Goal: Task Accomplishment & Management: Manage account settings

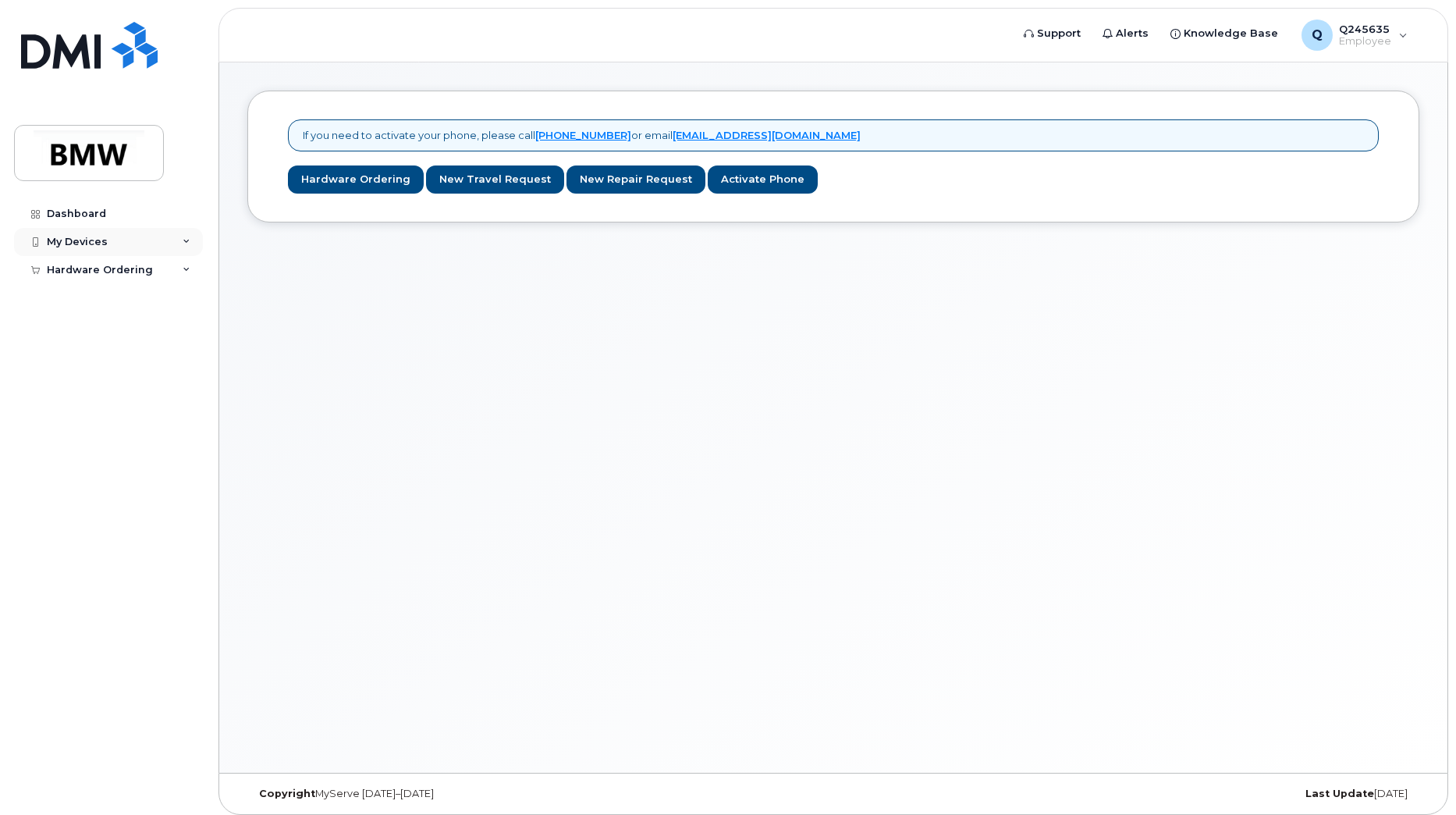
click at [160, 243] on div "My Devices" at bounding box center [109, 242] width 189 height 28
click at [342, 284] on div "If you need to activate your phone, please call 1-877-689-8289 or email noreply…" at bounding box center [833, 418] width 1228 height 711
click at [1399, 38] on div "Q Q245635 Employee" at bounding box center [1354, 34] width 128 height 31
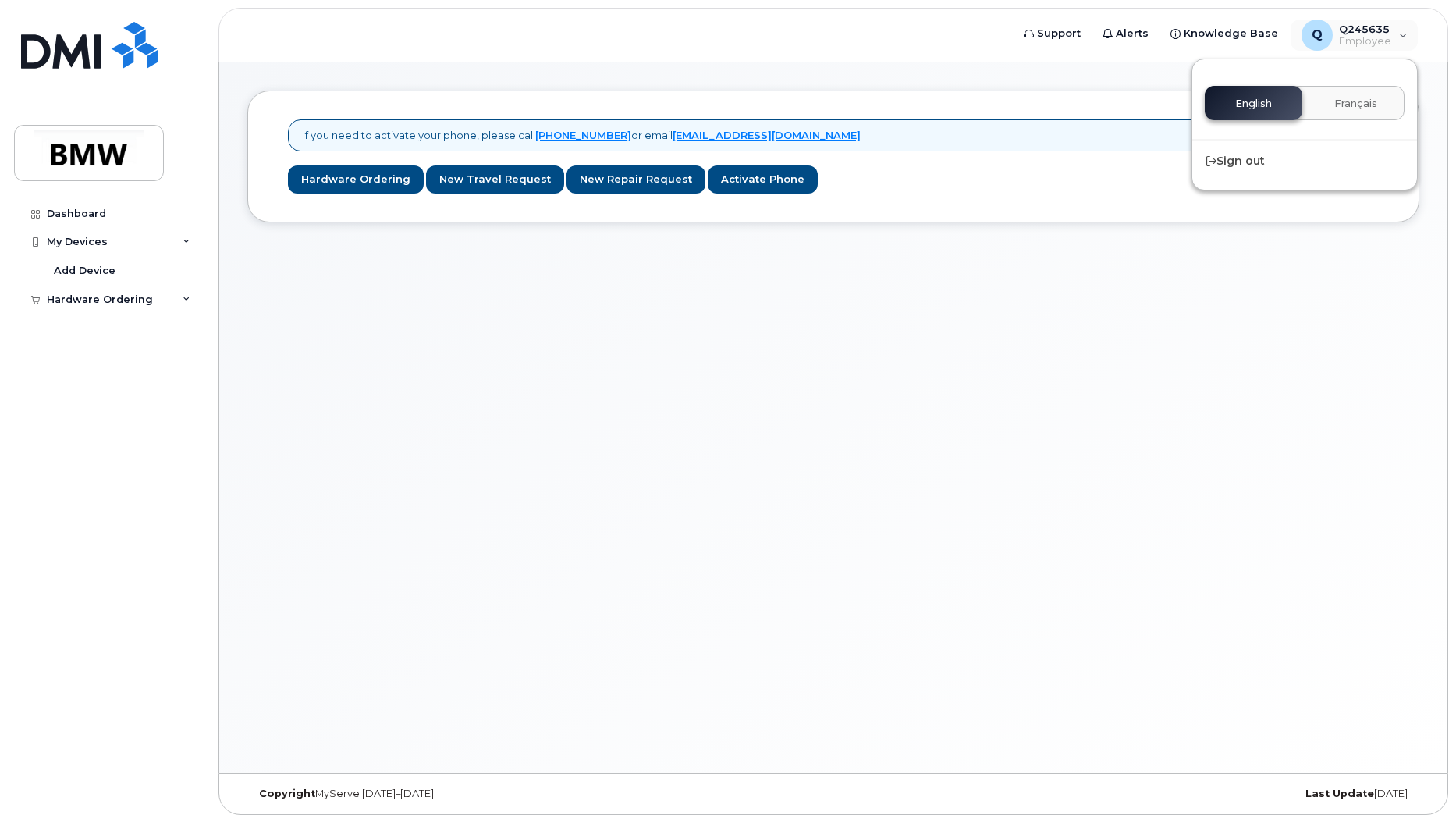
click at [1243, 333] on div "If you need to activate your phone, please call 1-877-689-8289 or email noreply…" at bounding box center [833, 418] width 1228 height 711
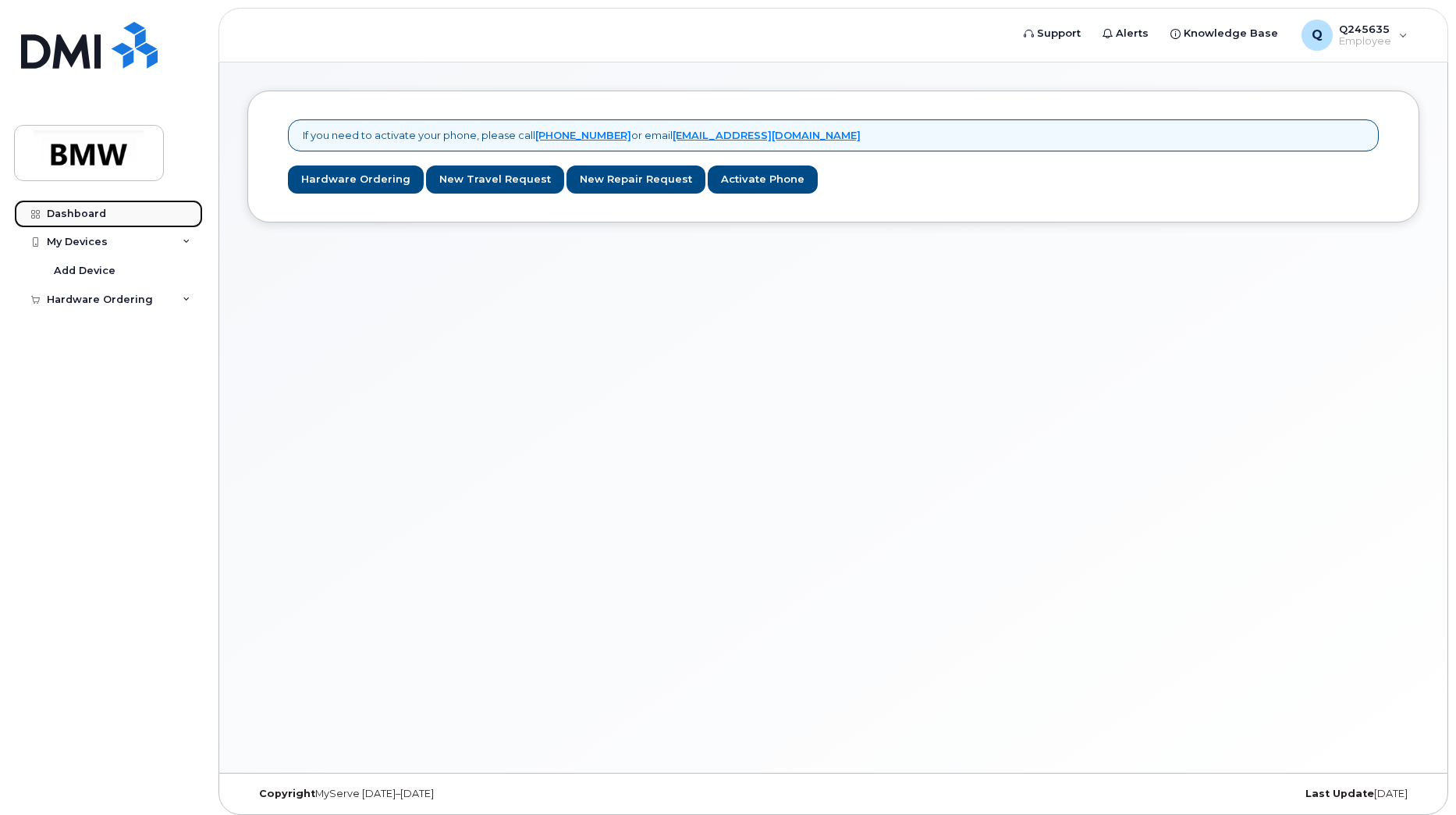
click at [89, 217] on div "Dashboard" at bounding box center [76, 214] width 59 height 12
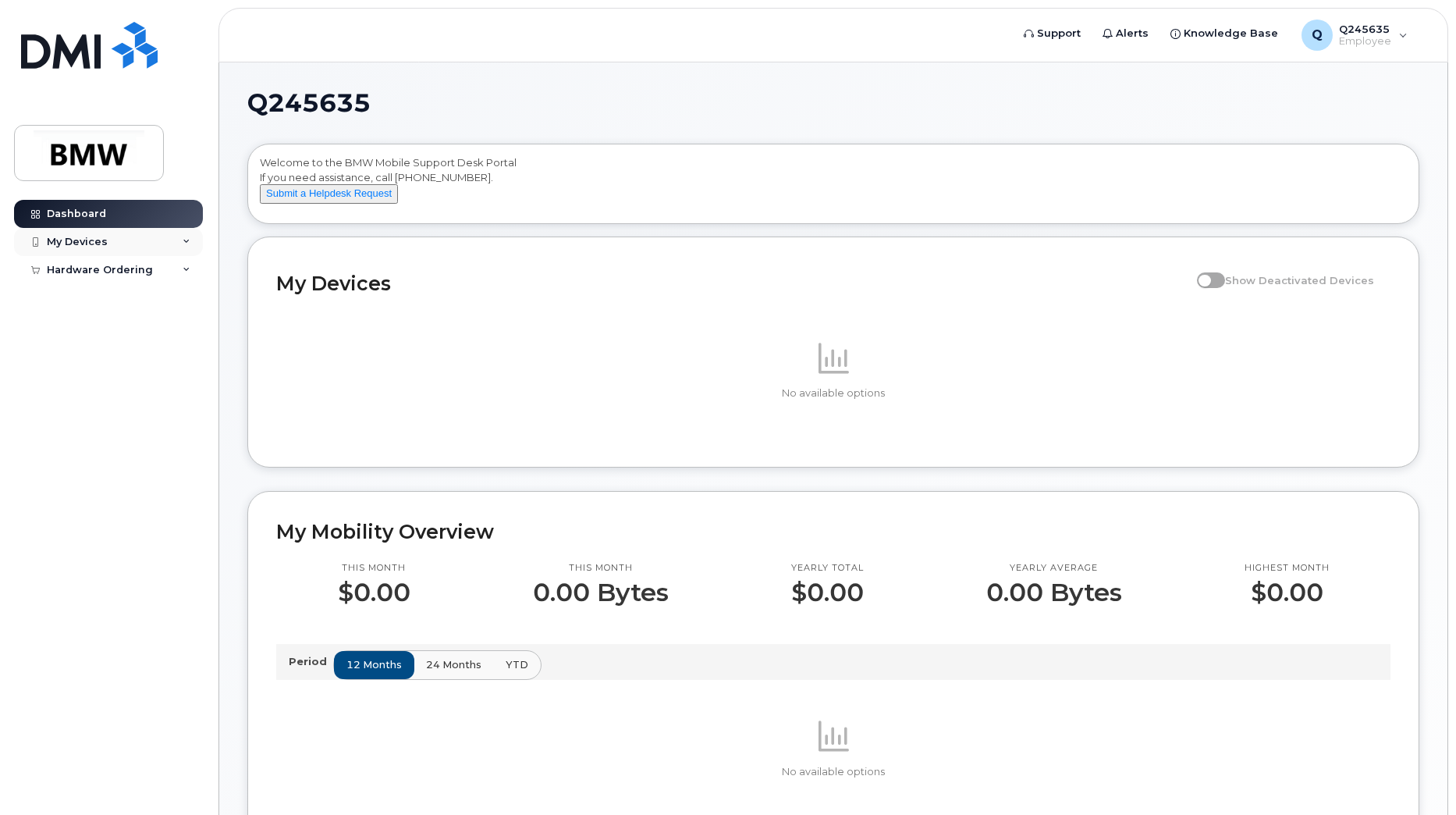
click at [83, 240] on div "My Devices" at bounding box center [77, 242] width 61 height 12
click at [110, 270] on div "Add Device" at bounding box center [85, 271] width 62 height 14
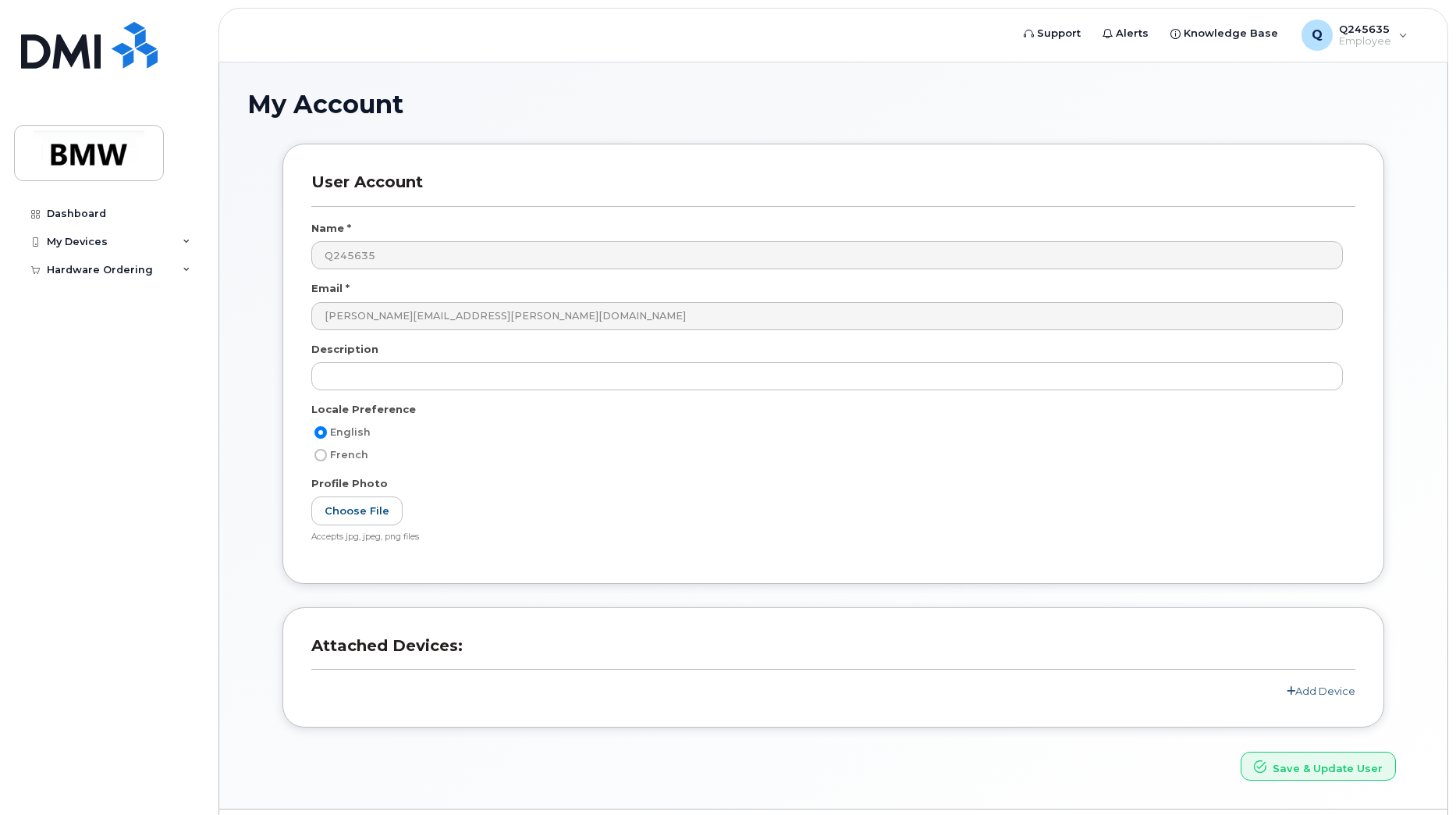
click at [1331, 693] on link "Add Device" at bounding box center [1321, 691] width 69 height 12
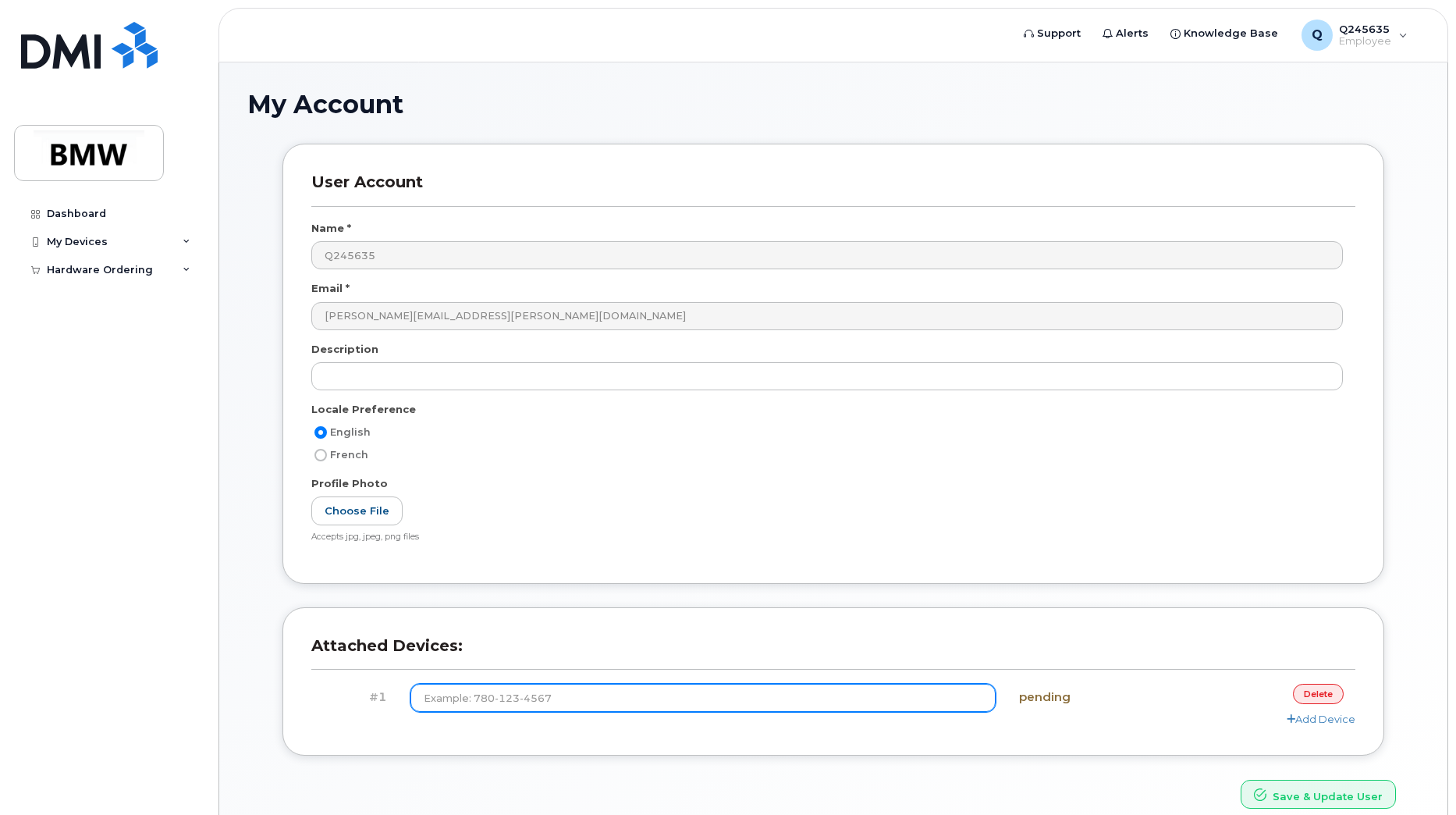
click at [671, 704] on input at bounding box center [703, 698] width 586 height 28
type input "[PHONE_NUMBER]"
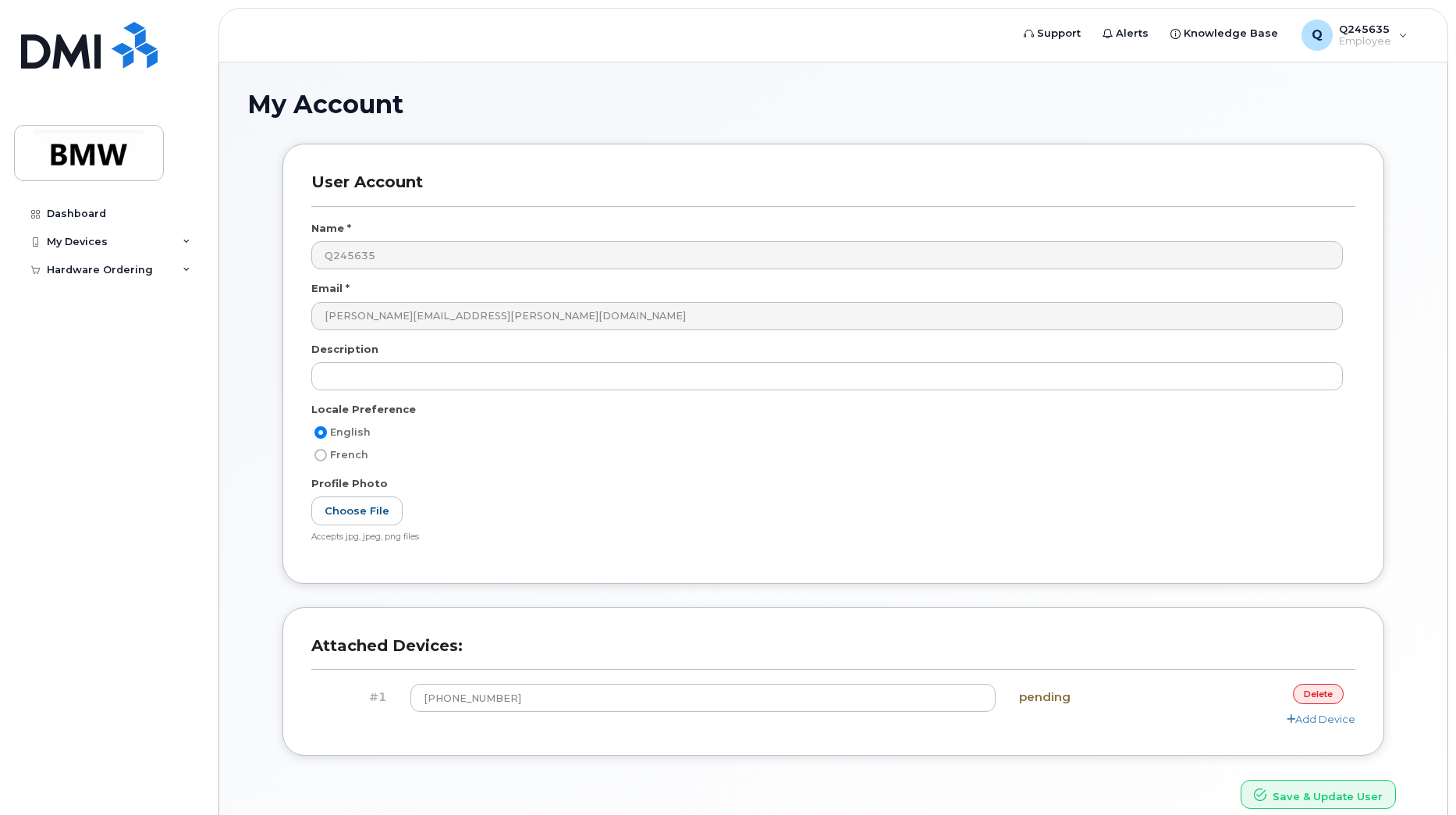
click at [1082, 726] on div "Add Device" at bounding box center [833, 719] width 1044 height 15
click at [1305, 724] on link "Add Device" at bounding box center [1321, 719] width 69 height 12
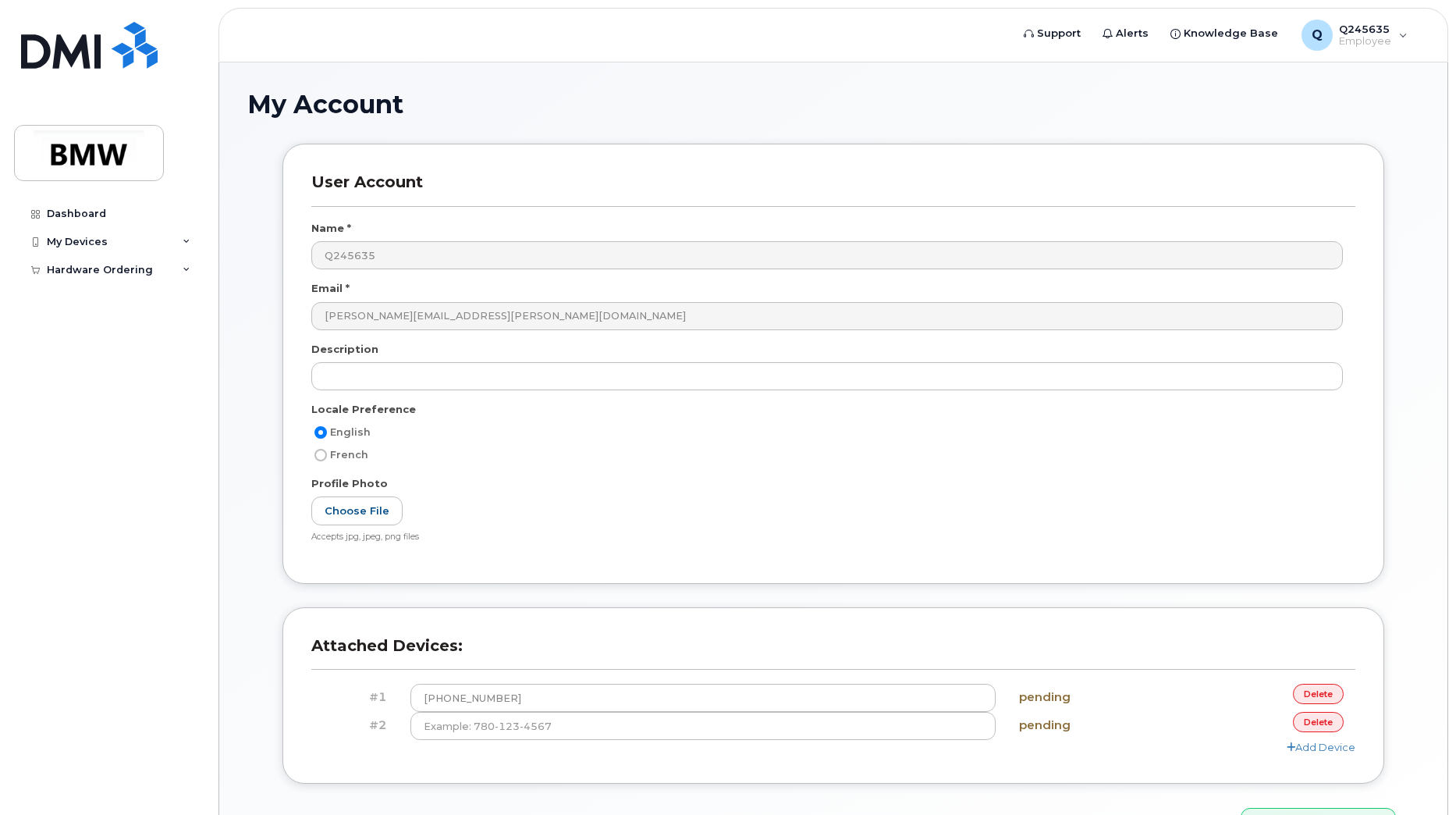
click at [1316, 719] on link "delete" at bounding box center [1317, 721] width 50 height 19
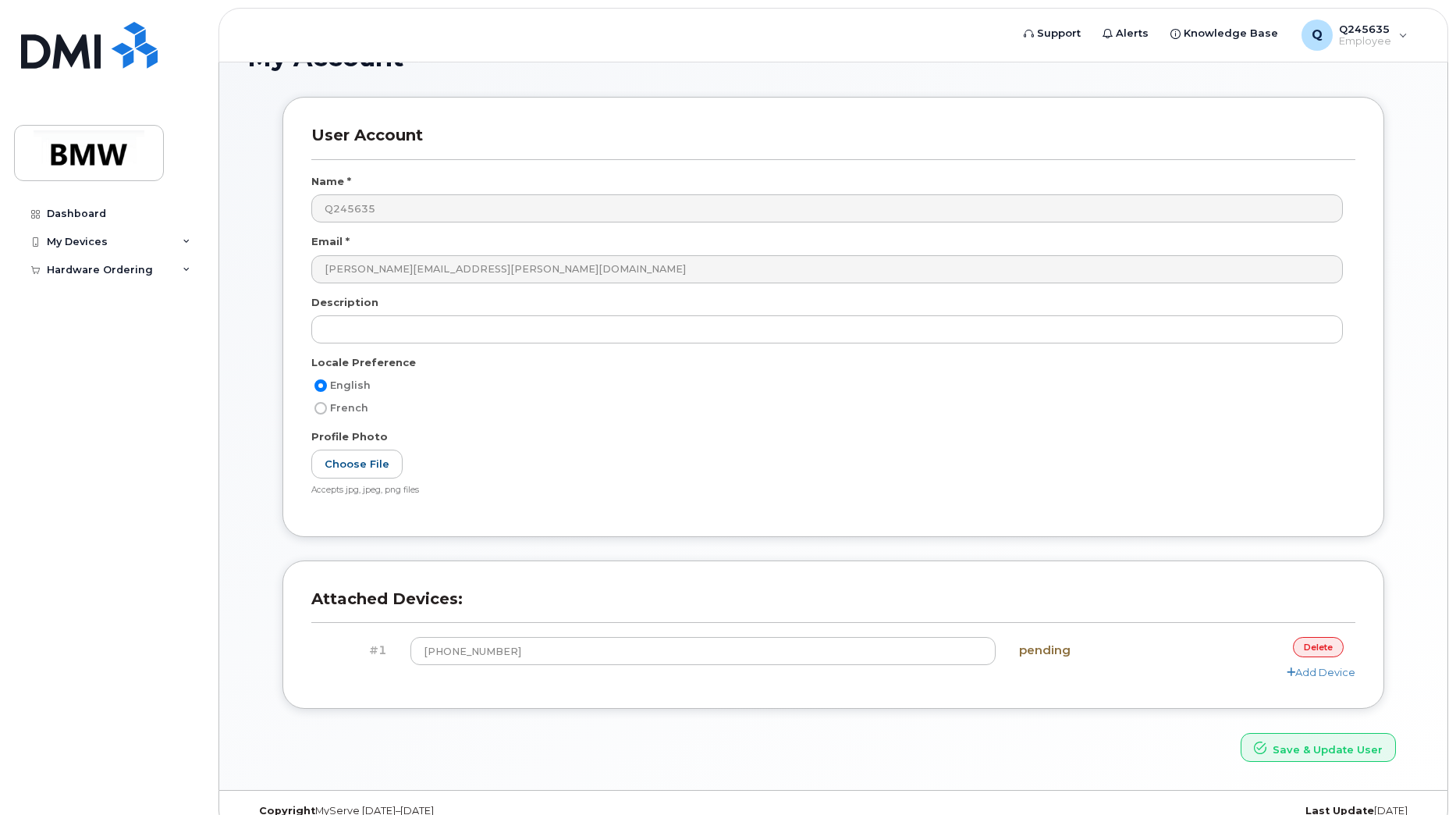
scroll to position [72, 0]
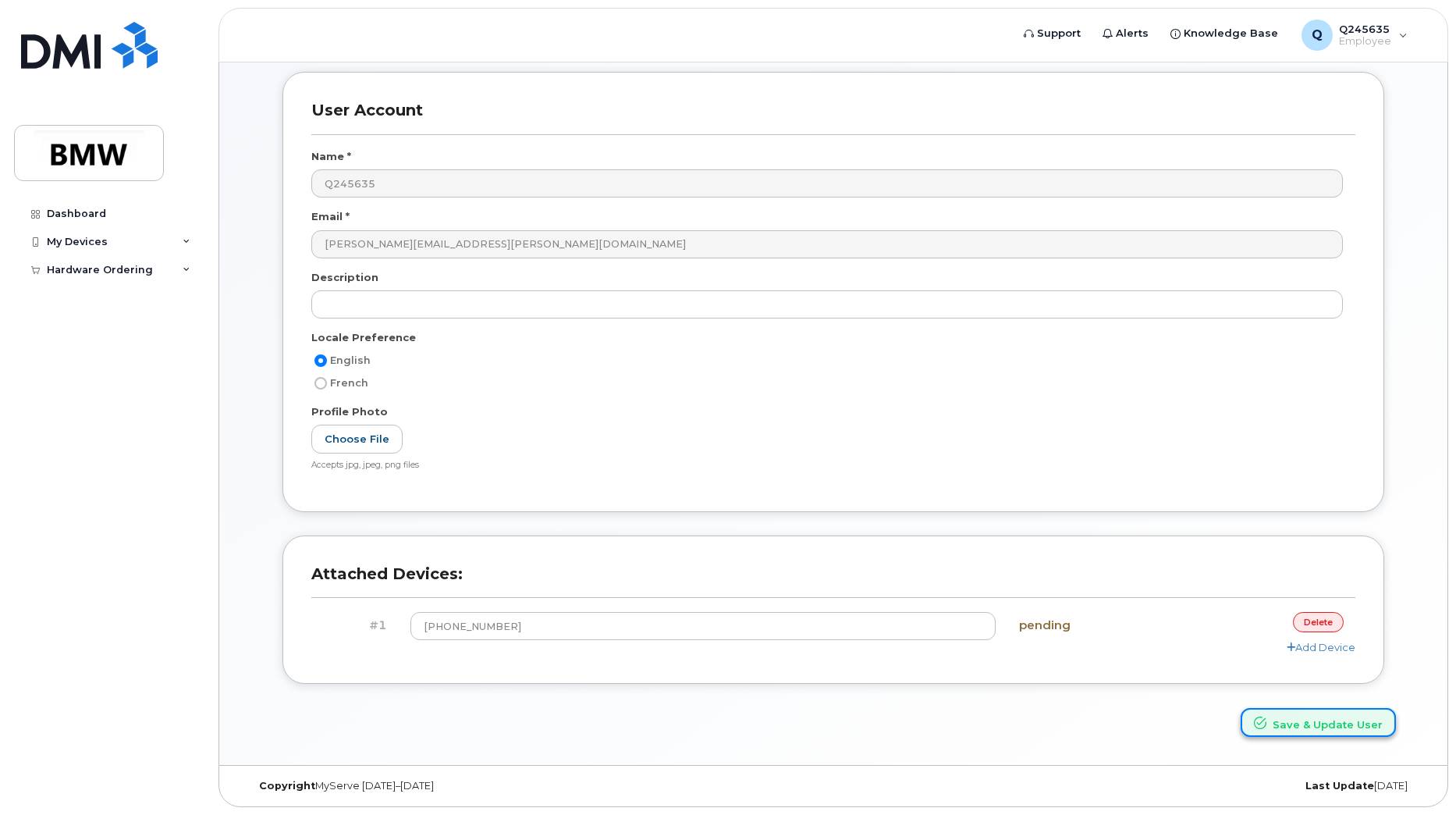
click at [1285, 727] on button "Save & Update User" at bounding box center [1318, 722] width 155 height 29
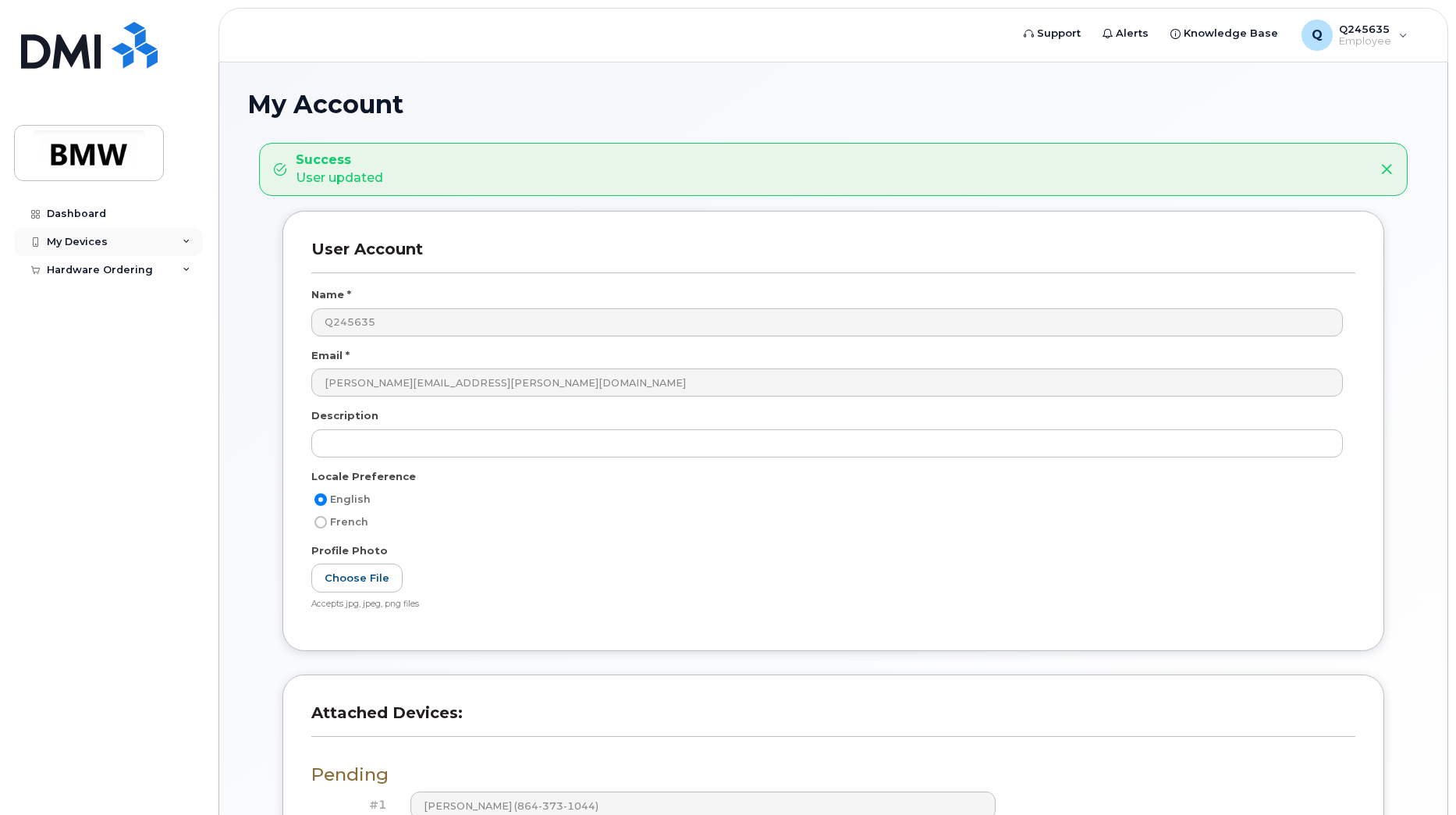
click at [198, 243] on div "My Devices" at bounding box center [109, 242] width 189 height 28
click at [109, 239] on div "My Devices" at bounding box center [109, 242] width 189 height 28
click at [96, 210] on div "Dashboard" at bounding box center [76, 214] width 59 height 12
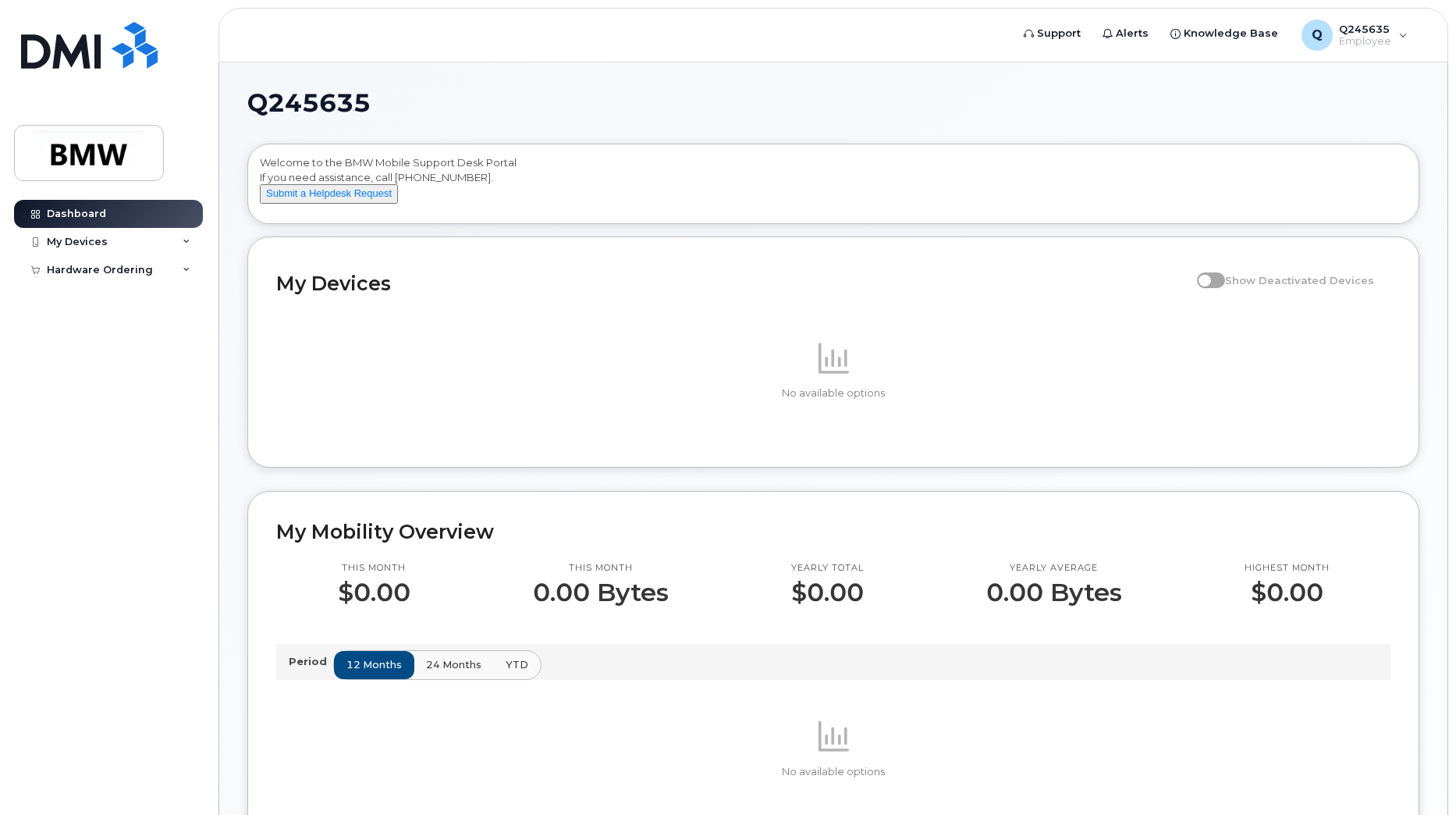
click at [1269, 133] on div "Q245635 Welcome to the BMW Mobile Support Desk Portal If you need assistance, c…" at bounding box center [833, 714] width 1172 height 1248
click at [1402, 42] on div "Q Q245635 Employee" at bounding box center [1354, 34] width 128 height 31
click at [962, 87] on div "Q245635 Welcome to the BMW Mobile Support Desk Portal If you need assistance, c…" at bounding box center [833, 727] width 1228 height 1328
click at [161, 248] on div "My Devices" at bounding box center [109, 242] width 189 height 28
click at [140, 237] on div "My Devices" at bounding box center [109, 242] width 189 height 28
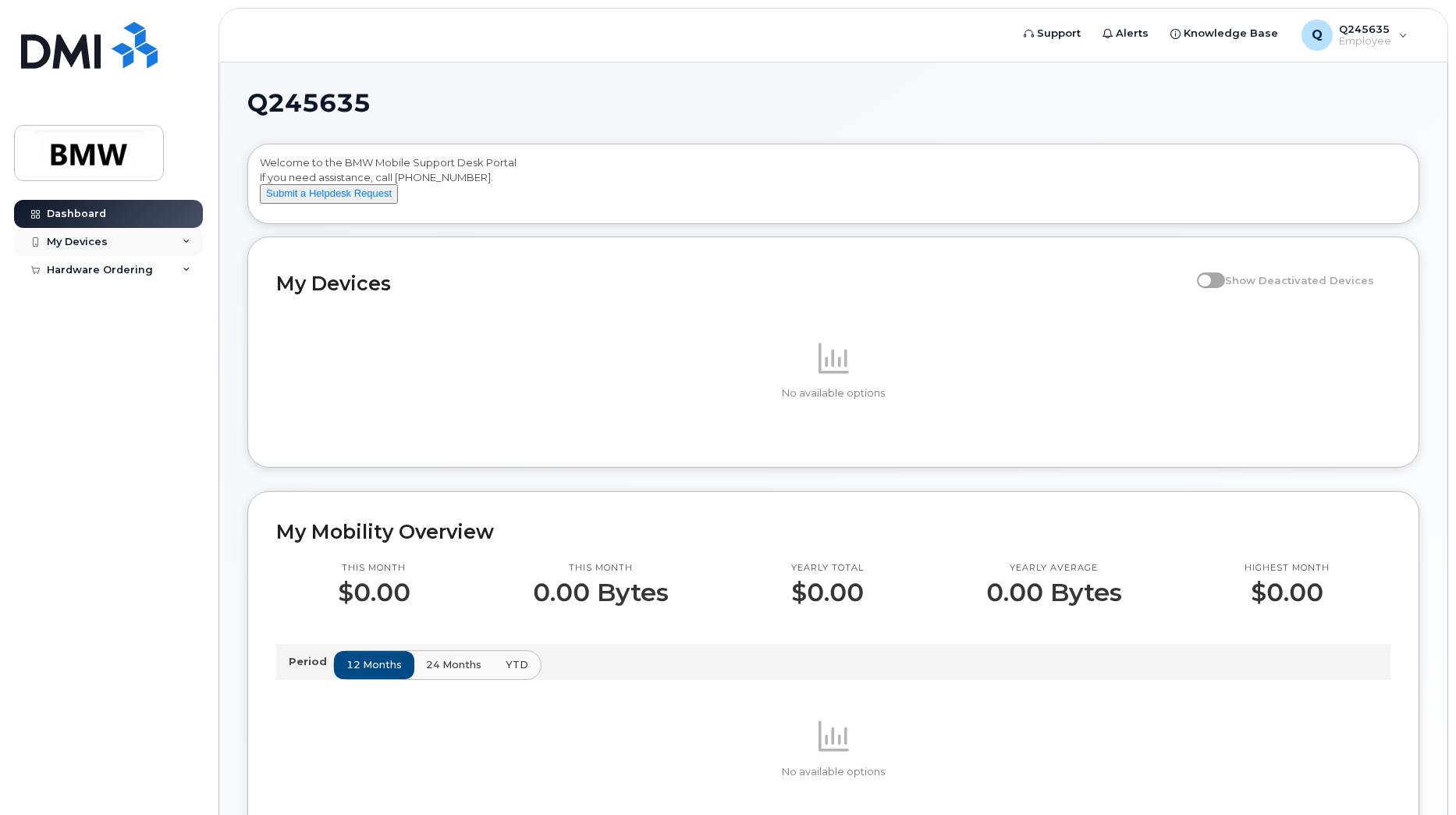
click at [77, 238] on div "My Devices" at bounding box center [77, 242] width 61 height 12
click at [85, 272] on div "Add Device" at bounding box center [85, 271] width 62 height 14
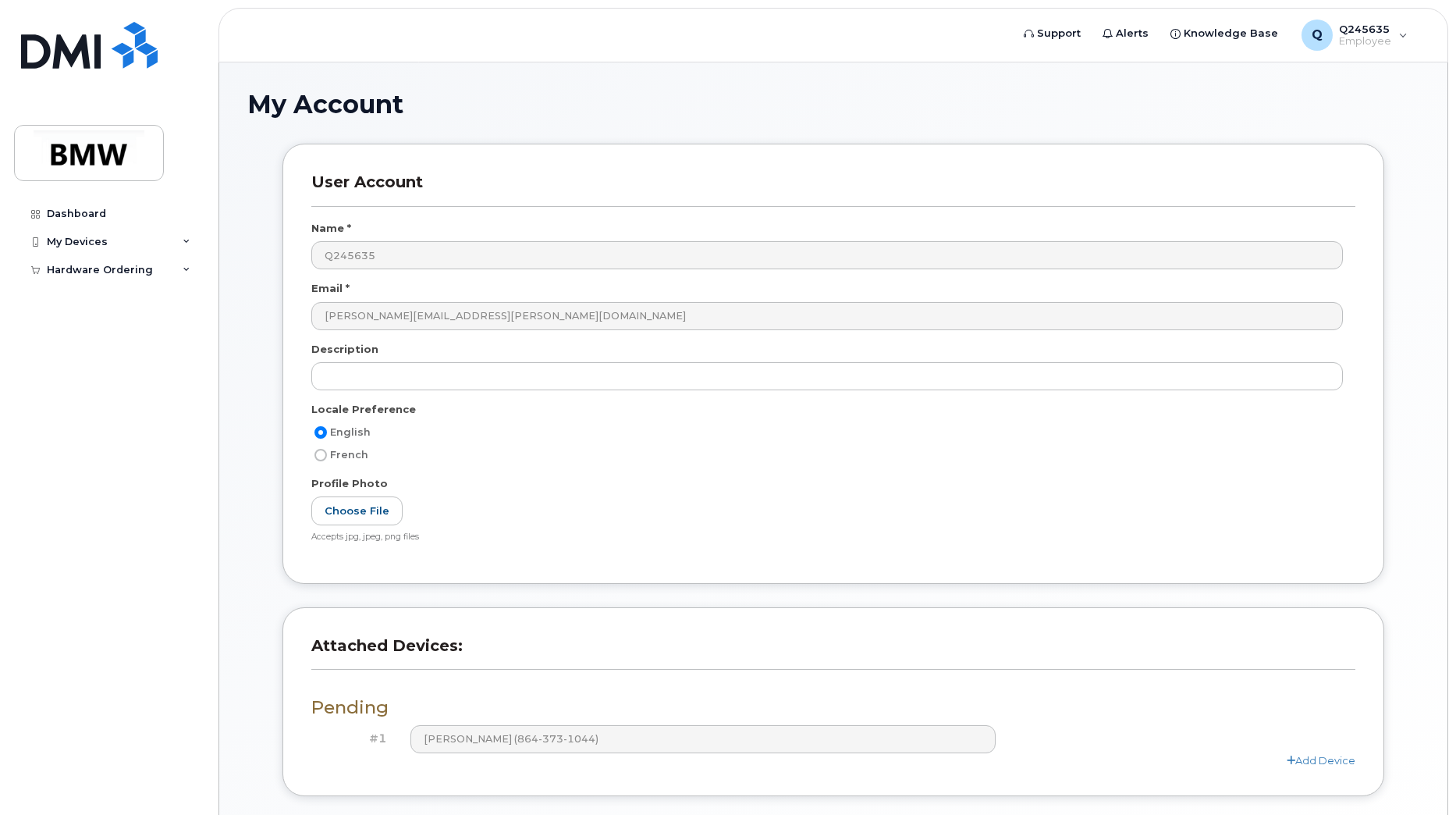
scroll to position [112, 0]
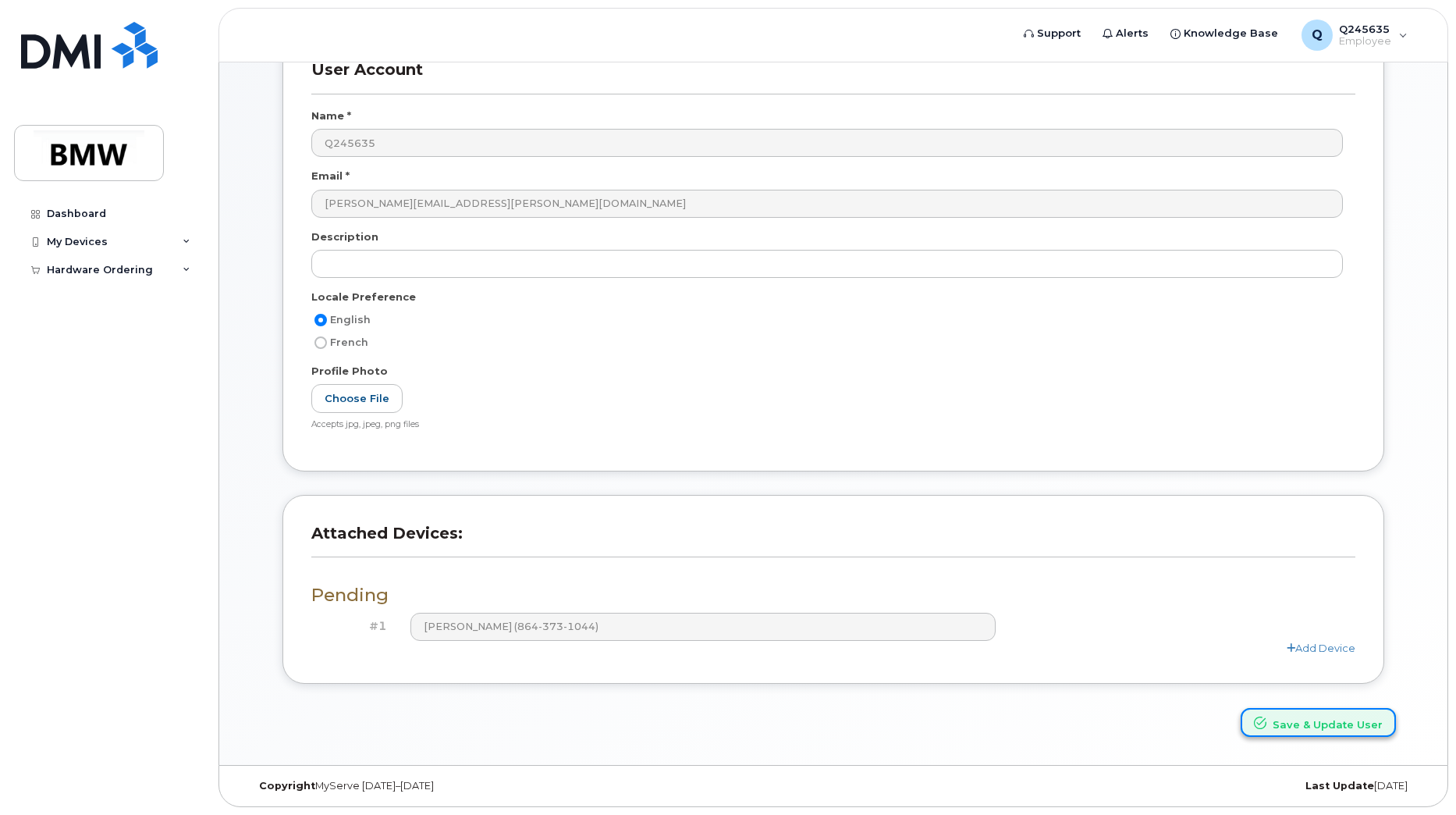
click at [1291, 726] on button "Save & Update User" at bounding box center [1318, 722] width 155 height 29
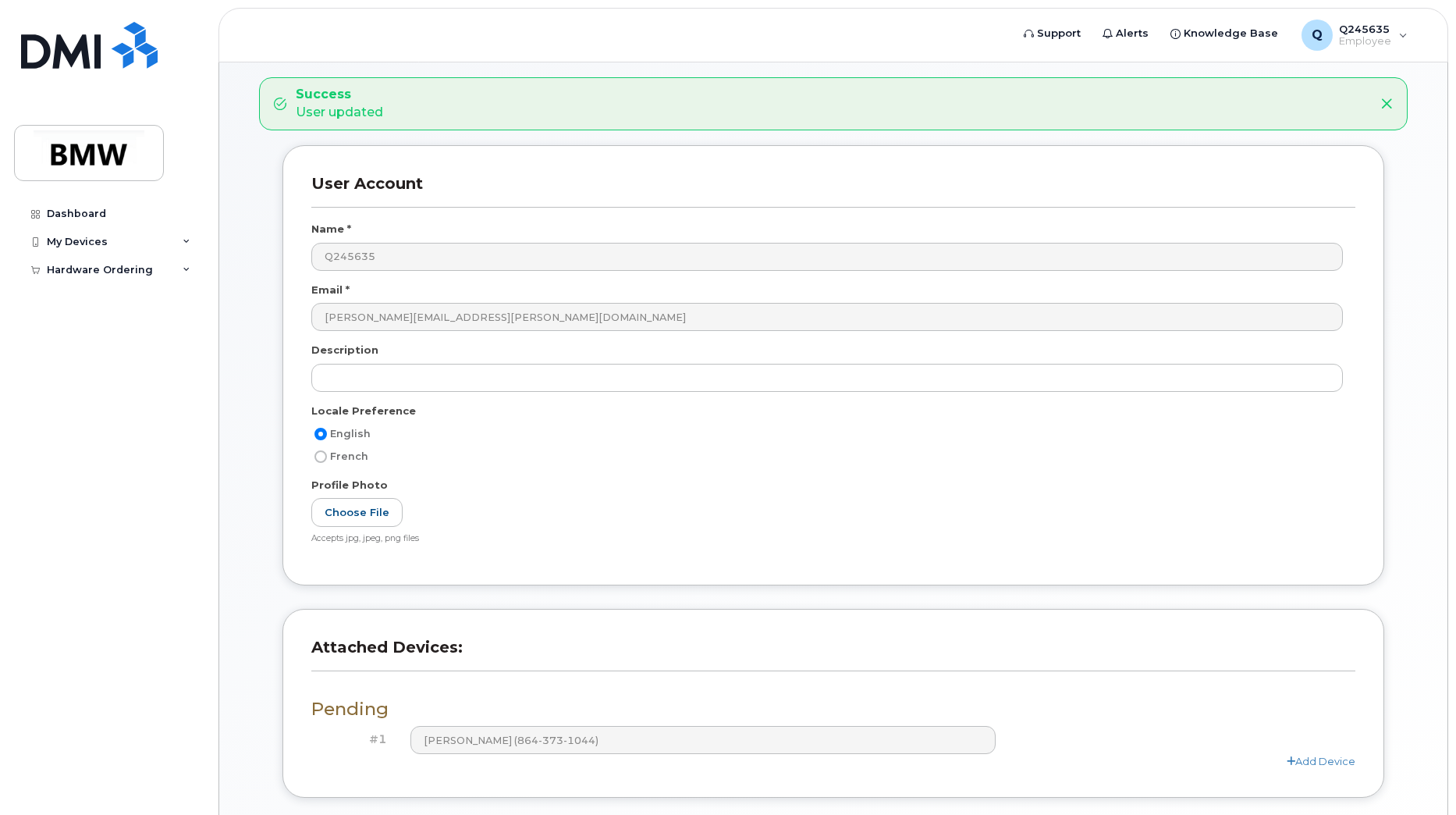
scroll to position [179, 0]
